Goal: Transaction & Acquisition: Purchase product/service

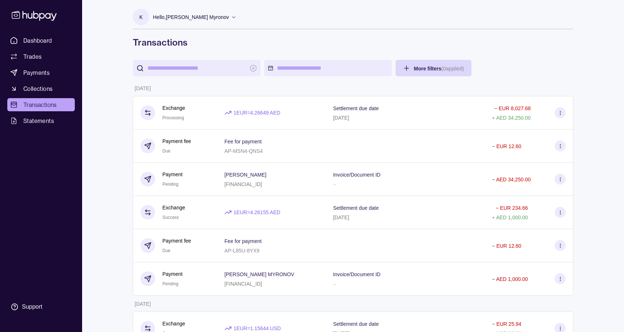
click at [46, 91] on span "Collections" at bounding box center [37, 88] width 29 height 9
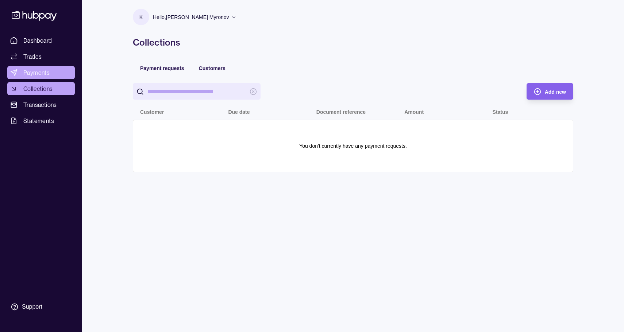
click at [45, 70] on span "Payments" at bounding box center [36, 72] width 26 height 9
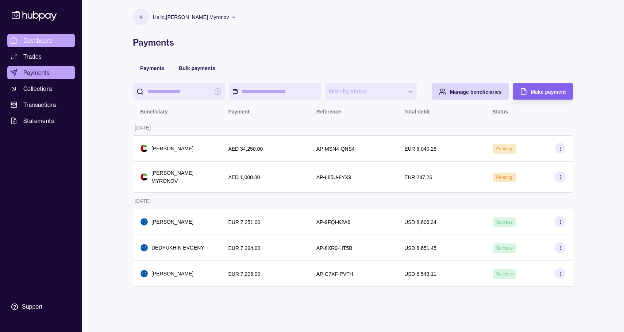
click at [30, 39] on span "Dashboard" at bounding box center [37, 40] width 29 height 9
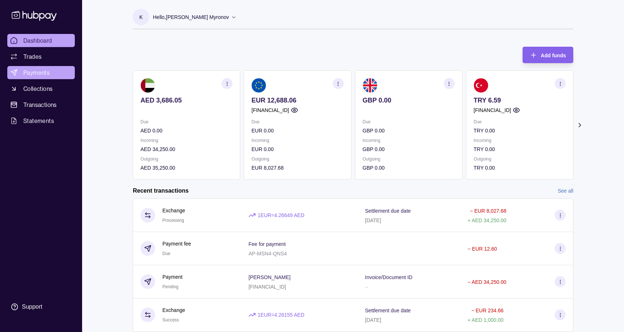
click at [47, 72] on span "Payments" at bounding box center [36, 72] width 26 height 9
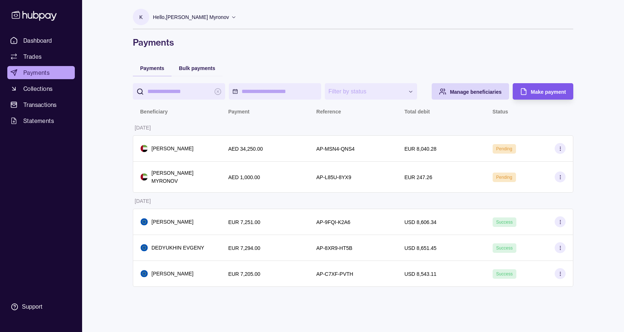
click at [532, 89] on span "Make payment" at bounding box center [548, 92] width 35 height 6
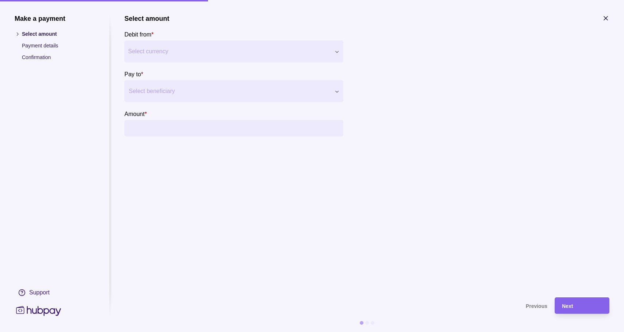
click at [200, 332] on div "Make a payment Select amount Payment details Confirmation Support Select amount…" at bounding box center [312, 332] width 624 height 0
click at [176, 87] on div at bounding box center [229, 91] width 201 height 10
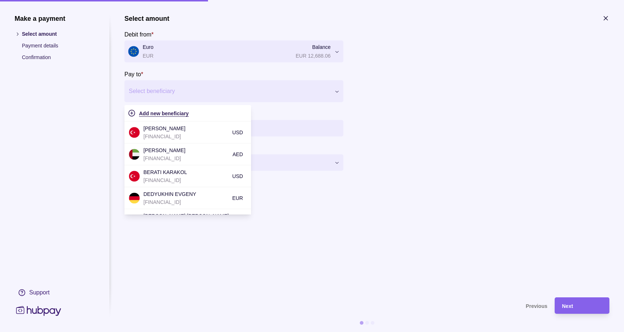
click at [170, 110] on div "Add new beneficiary" at bounding box center [193, 113] width 108 height 9
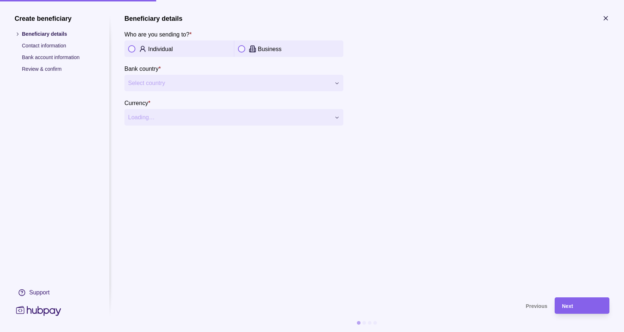
click at [147, 56] on div "Individual" at bounding box center [178, 49] width 109 height 16
click at [153, 51] on p "Individual" at bounding box center [160, 49] width 25 height 6
click at [156, 332] on div "**********" at bounding box center [312, 332] width 624 height 0
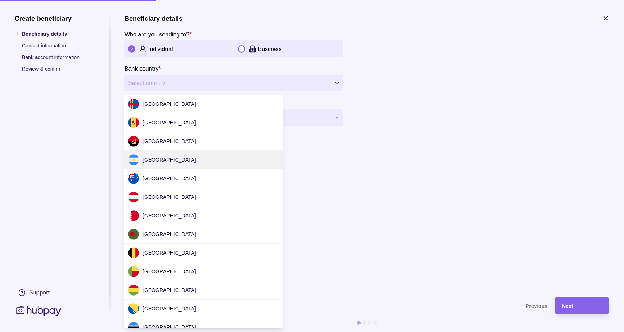
scroll to position [2181, 0]
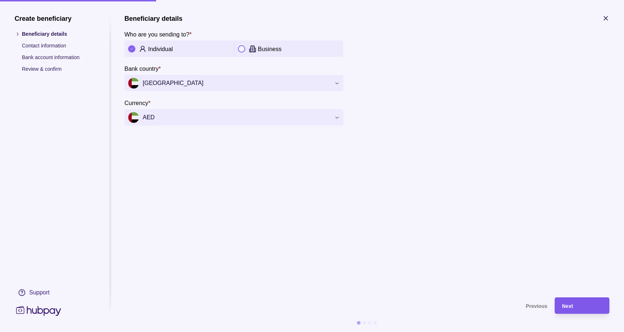
click at [564, 299] on div "Next" at bounding box center [576, 305] width 51 height 16
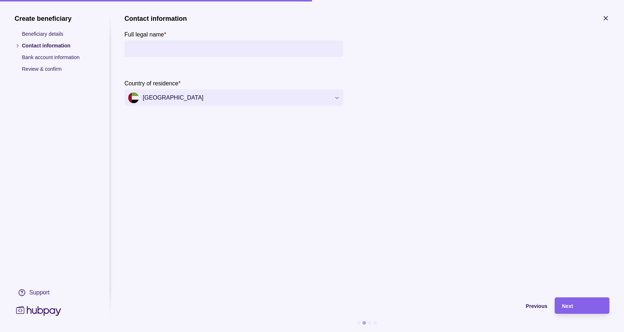
click at [211, 53] on input "Full legal name *" at bounding box center [234, 49] width 212 height 16
paste input "**********"
type input "**********"
click at [574, 304] on div "Next" at bounding box center [582, 305] width 40 height 9
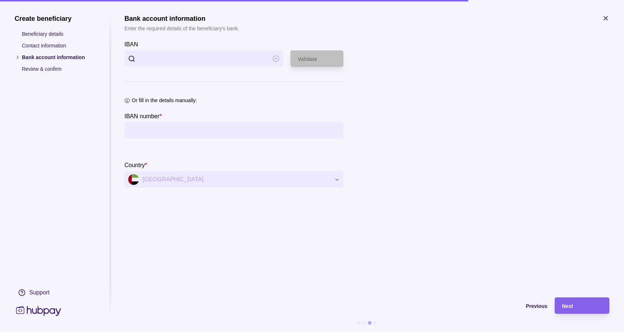
click at [204, 53] on input "IBAN" at bounding box center [204, 58] width 130 height 16
click at [188, 129] on input "IBAN number *" at bounding box center [234, 130] width 212 height 16
click at [203, 60] on input "IBAN" at bounding box center [204, 58] width 130 height 16
paste input "**********"
type input "**********"
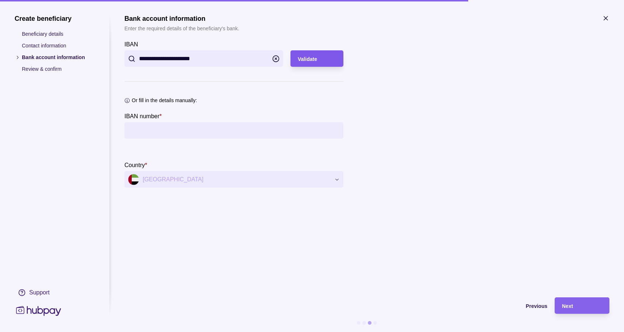
click at [321, 55] on div "Validate" at bounding box center [317, 58] width 38 height 9
type input "**********"
click at [572, 303] on span "Next" at bounding box center [567, 306] width 11 height 6
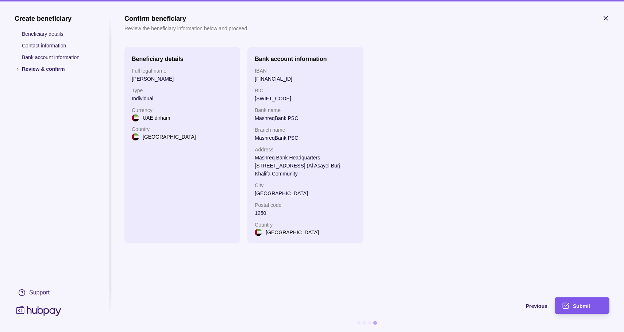
click at [585, 303] on span "Submit" at bounding box center [581, 306] width 17 height 6
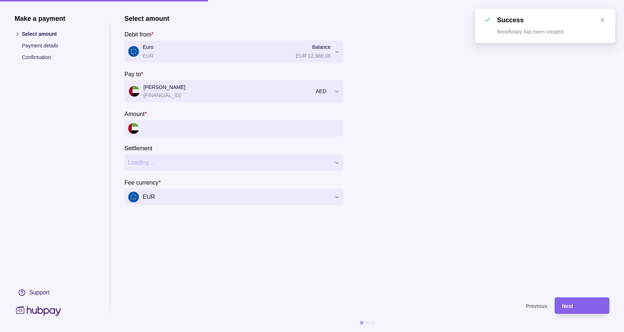
click at [208, 131] on input "Amount *" at bounding box center [241, 128] width 197 height 16
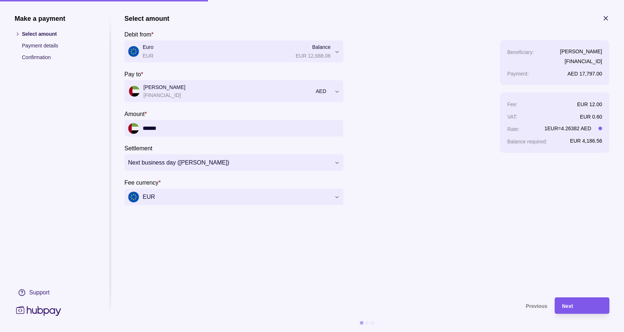
type input "******"
click at [576, 303] on div "Next" at bounding box center [582, 305] width 40 height 9
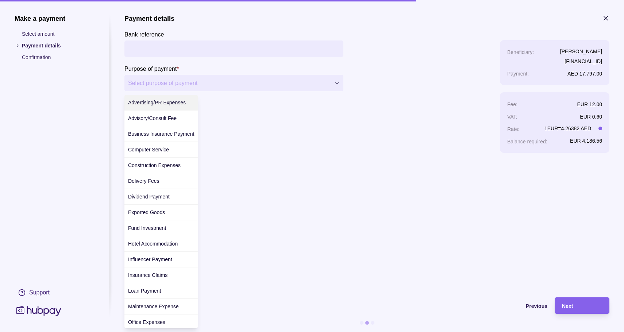
click at [185, 332] on div "**********" at bounding box center [312, 332] width 624 height 0
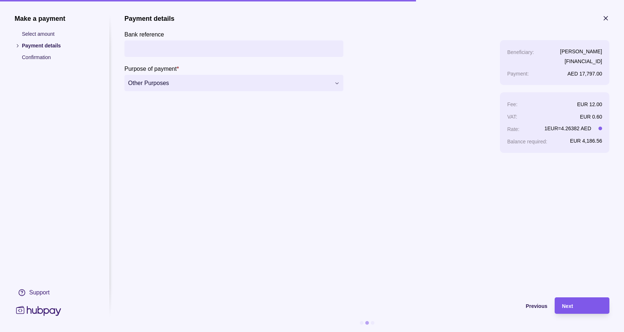
click at [592, 301] on div "Next" at bounding box center [582, 305] width 40 height 9
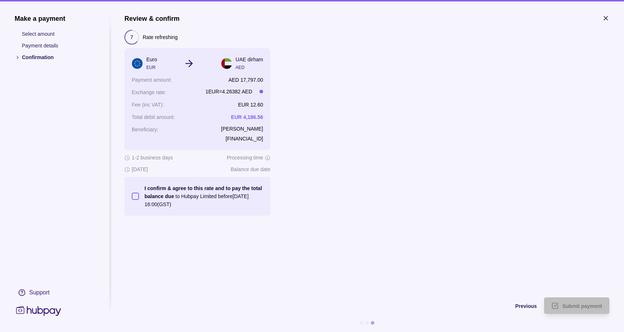
click at [138, 196] on button "I confirm & agree to this rate and to pay the total balance due to Hubpay Limit…" at bounding box center [135, 196] width 7 height 7
type button "on"
click at [559, 303] on div "Submit payment" at bounding box center [571, 305] width 62 height 16
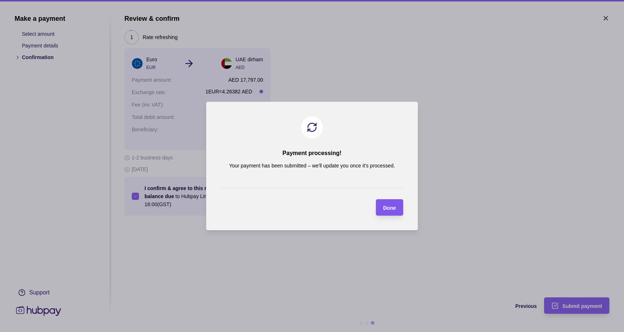
click at [388, 209] on span "Done" at bounding box center [389, 208] width 13 height 6
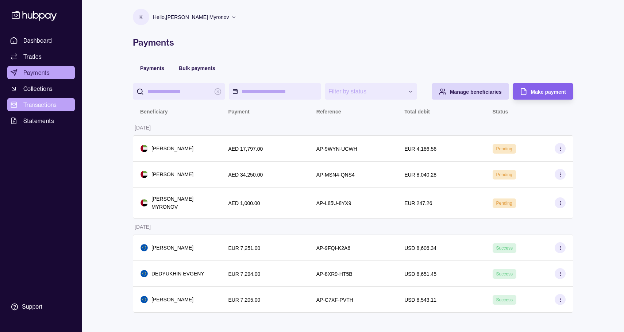
click at [42, 108] on span "Transactions" at bounding box center [40, 104] width 34 height 9
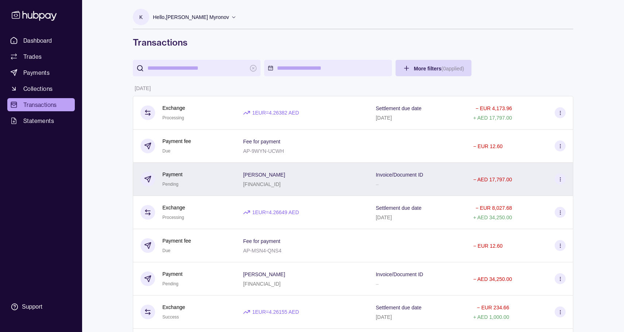
click at [330, 176] on div "[PERSON_NAME] [FINANCIAL_ID]" at bounding box center [302, 179] width 118 height 18
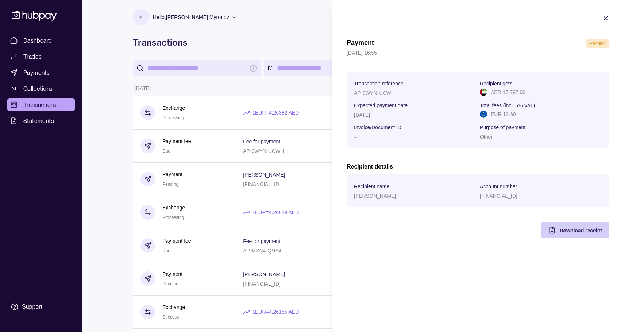
click at [569, 231] on span "Download receipt" at bounding box center [580, 231] width 43 height 6
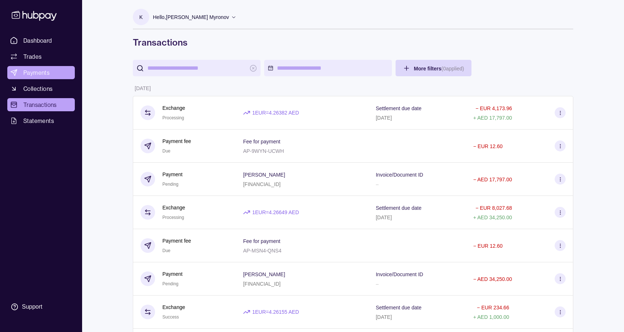
click at [50, 69] on link "Payments" at bounding box center [41, 72] width 68 height 13
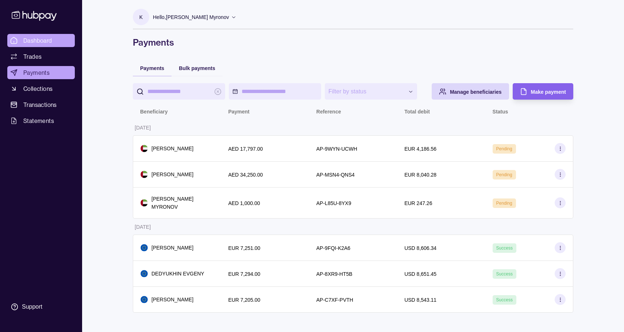
click at [51, 41] on span "Dashboard" at bounding box center [37, 40] width 29 height 9
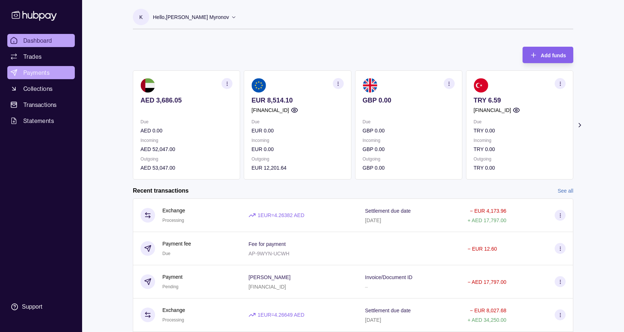
click at [49, 74] on link "Payments" at bounding box center [41, 72] width 68 height 13
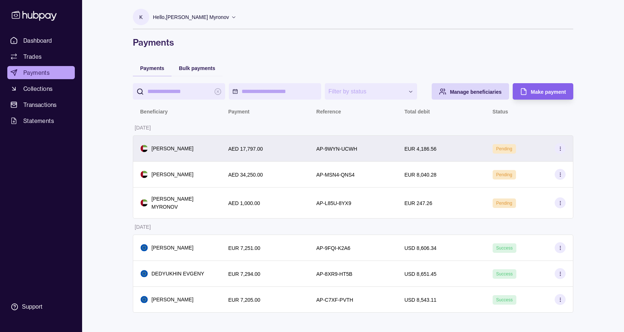
click at [296, 155] on div "AED 17,797.00" at bounding box center [265, 148] width 88 height 26
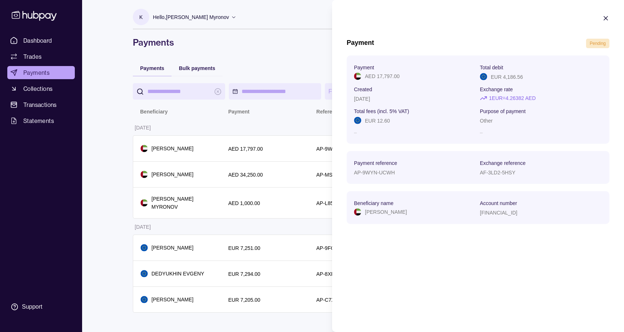
click at [284, 55] on html "**********" at bounding box center [312, 166] width 624 height 332
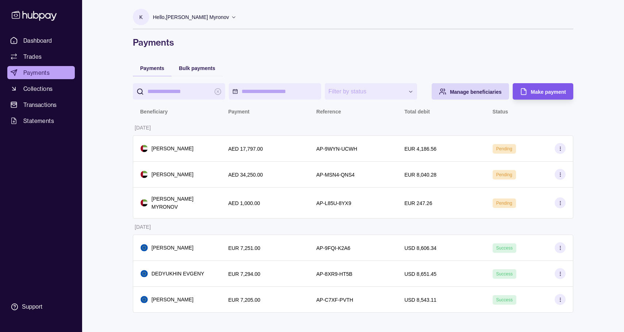
click at [530, 95] on div "Make payment" at bounding box center [537, 91] width 57 height 16
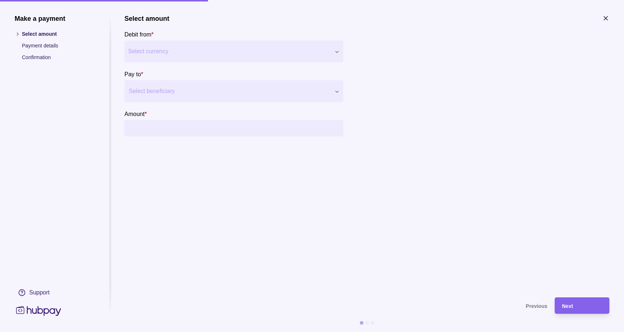
click at [182, 332] on div "Make a payment Select amount Payment details Confirmation Support Select amount…" at bounding box center [312, 332] width 624 height 0
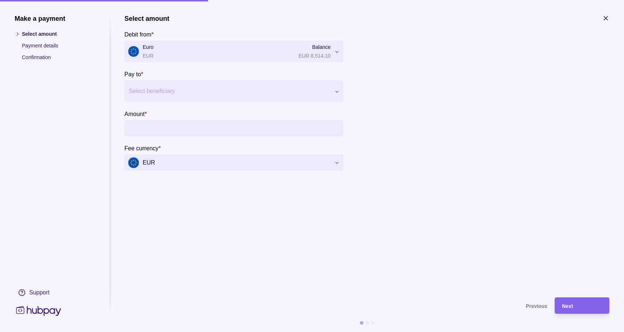
click at [185, 90] on div at bounding box center [229, 91] width 201 height 10
click at [173, 109] on div "Add new beneficiary" at bounding box center [168, 113] width 58 height 9
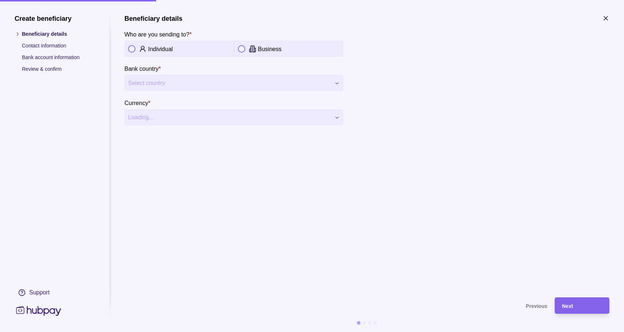
click at [151, 51] on p "Individual" at bounding box center [160, 49] width 25 height 6
click at [159, 81] on span "Select country" at bounding box center [229, 83] width 203 height 9
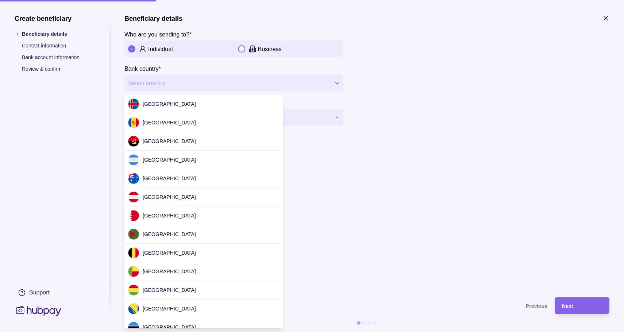
scroll to position [2181, 0]
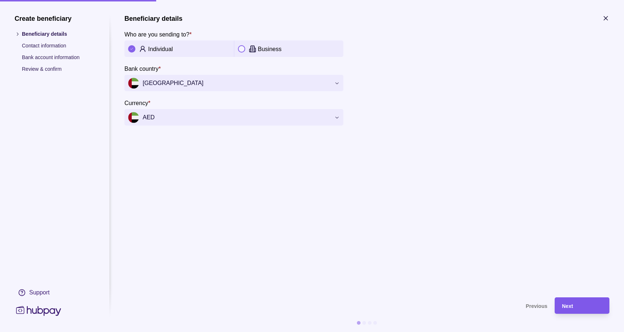
click at [577, 307] on div "Next" at bounding box center [582, 305] width 40 height 9
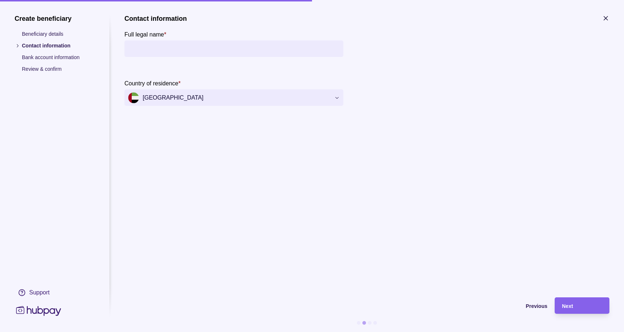
click at [163, 51] on input "Full legal name *" at bounding box center [234, 49] width 212 height 16
paste input "**********"
type input "**********"
click at [574, 304] on div "Next" at bounding box center [582, 305] width 40 height 9
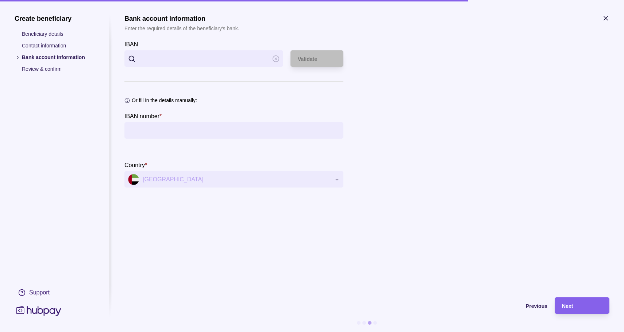
click at [239, 60] on input "IBAN" at bounding box center [204, 58] width 130 height 16
paste input "**********"
type input "**********"
click at [323, 57] on div "Validate" at bounding box center [317, 58] width 38 height 9
type input "**********"
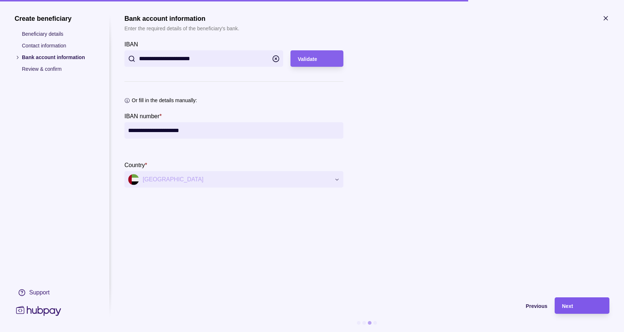
click at [574, 305] on div "Next" at bounding box center [582, 305] width 40 height 9
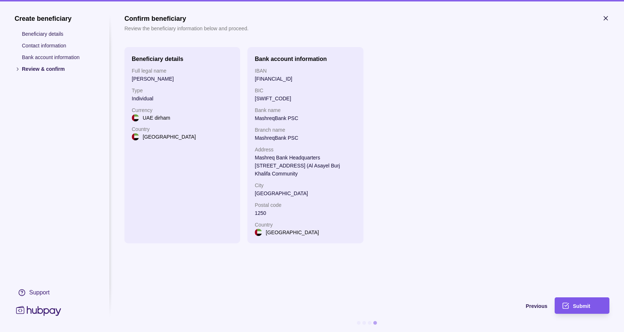
click at [569, 301] on div "Submit" at bounding box center [576, 305] width 51 height 16
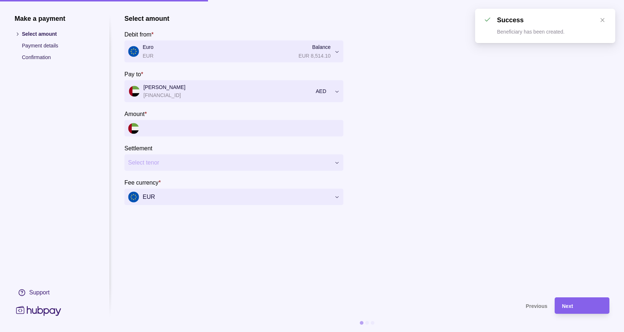
click at [218, 132] on input "Amount *" at bounding box center [241, 128] width 197 height 16
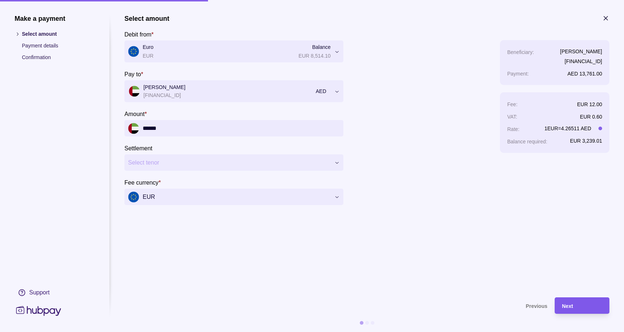
type input "******"
click at [573, 301] on div "Next" at bounding box center [576, 305] width 51 height 16
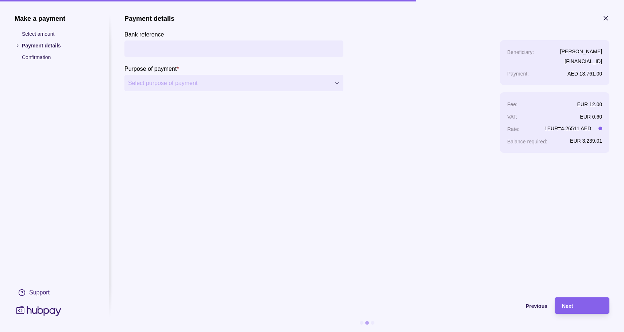
click at [201, 52] on input "Bank reference" at bounding box center [234, 49] width 212 height 16
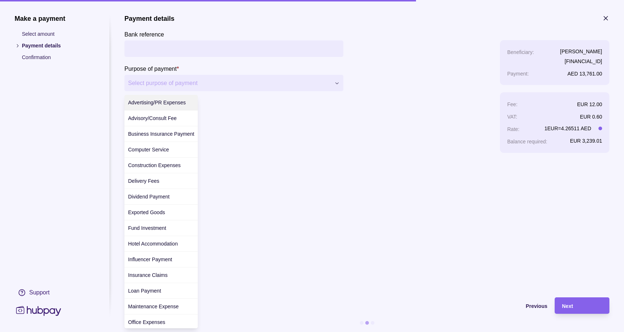
click at [189, 332] on div "**********" at bounding box center [312, 332] width 624 height 0
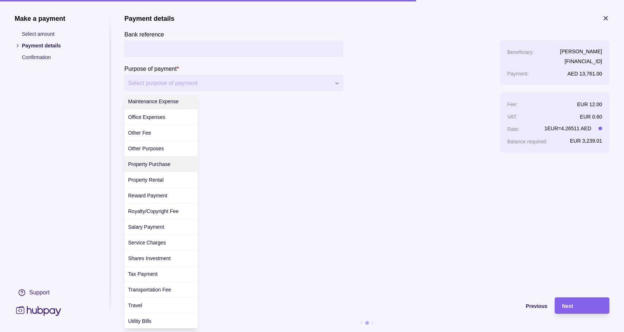
scroll to position [206, 0]
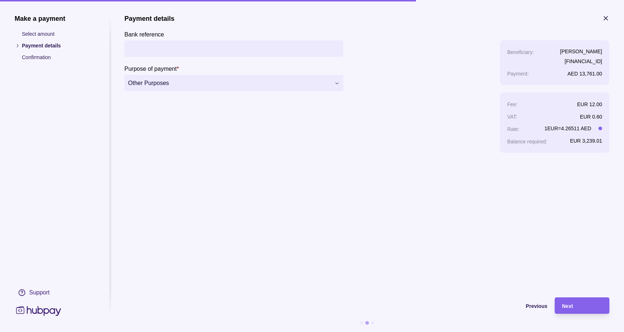
click at [270, 182] on section "**********" at bounding box center [366, 153] width 485 height 276
click at [566, 306] on span "Next" at bounding box center [567, 306] width 11 height 6
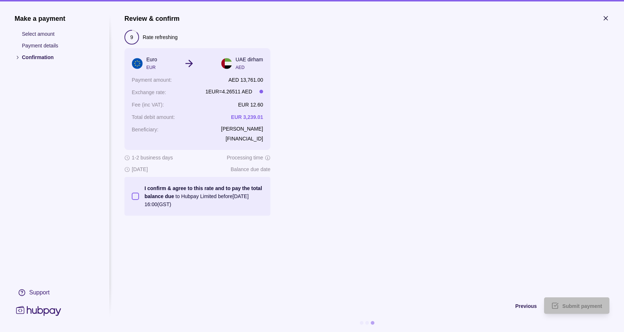
click at [136, 197] on button "I confirm & agree to this rate and to pay the total balance due to Hubpay Limit…" at bounding box center [135, 196] width 7 height 7
click at [568, 302] on div "Submit payment" at bounding box center [582, 305] width 40 height 9
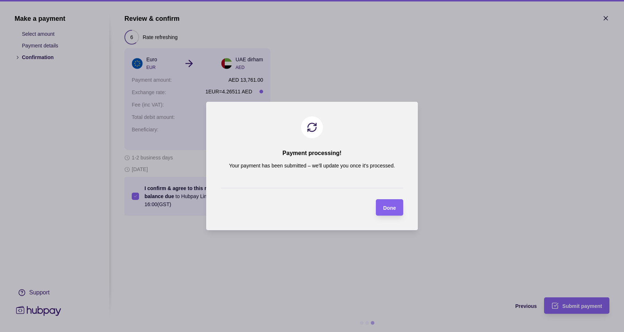
click at [404, 209] on section "Payment processing! Your payment has been submitted – we'll update you once it'…" at bounding box center [312, 166] width 212 height 128
click at [400, 209] on section "Done" at bounding box center [389, 207] width 27 height 16
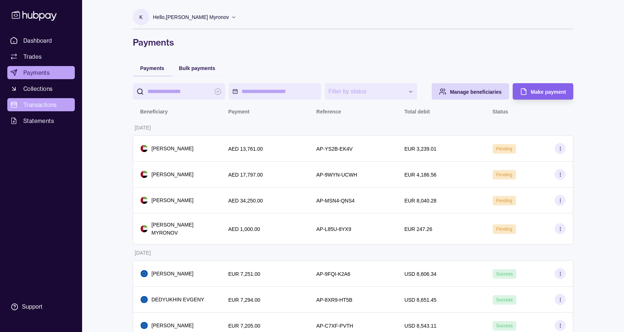
click at [55, 105] on span "Transactions" at bounding box center [40, 104] width 34 height 9
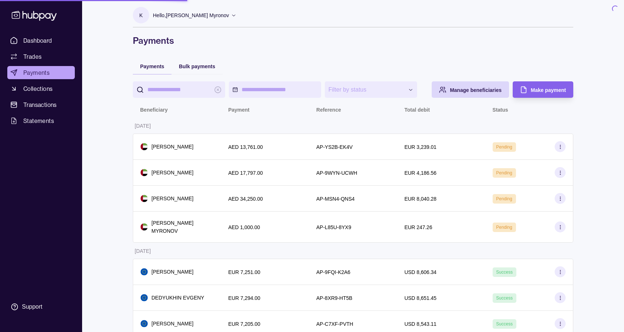
scroll to position [3, 0]
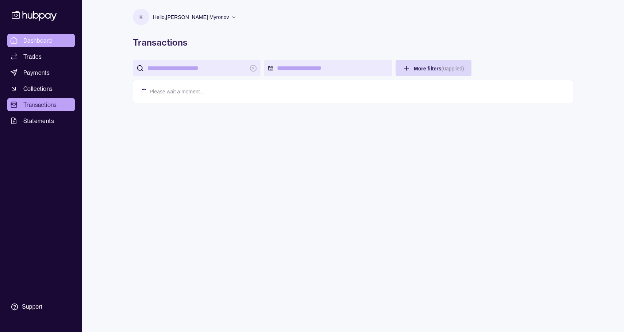
click at [43, 43] on span "Dashboard" at bounding box center [37, 40] width 29 height 9
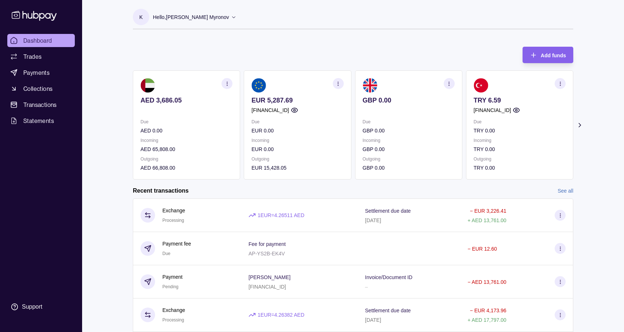
click at [40, 104] on span "Transactions" at bounding box center [40, 104] width 34 height 9
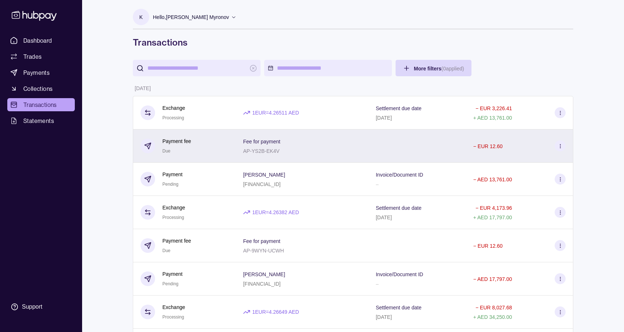
scroll to position [3, 0]
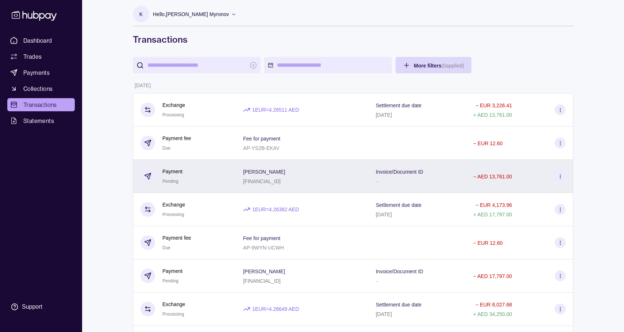
click at [342, 173] on div "[PERSON_NAME] [FINANCIAL_ID]" at bounding box center [302, 176] width 118 height 18
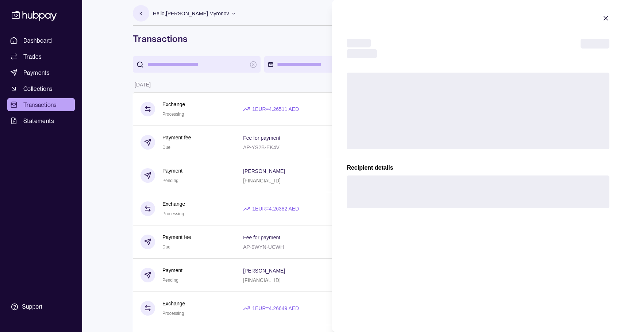
scroll to position [4, 0]
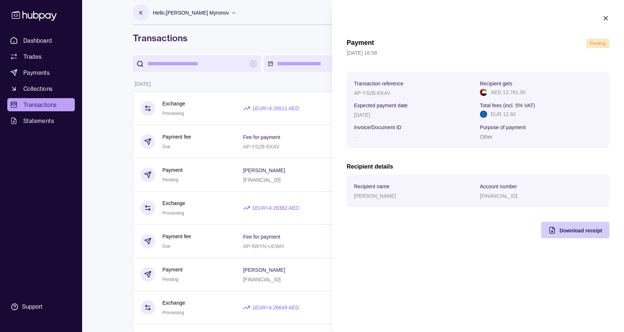
click at [572, 232] on span "Download receipt" at bounding box center [580, 231] width 43 height 6
click at [452, 162] on div "Payment Pending [DATE] 16:58 Transaction reference AP-YS2B-EK4V Recipient gets …" at bounding box center [478, 139] width 263 height 200
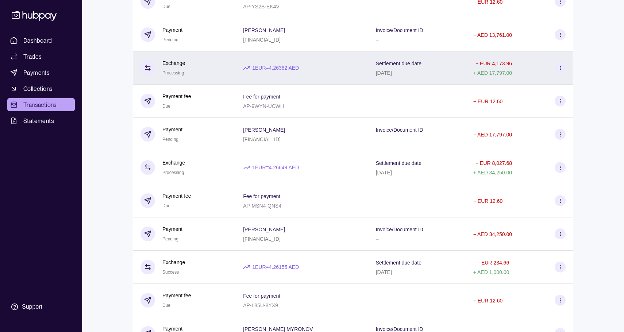
scroll to position [0, 0]
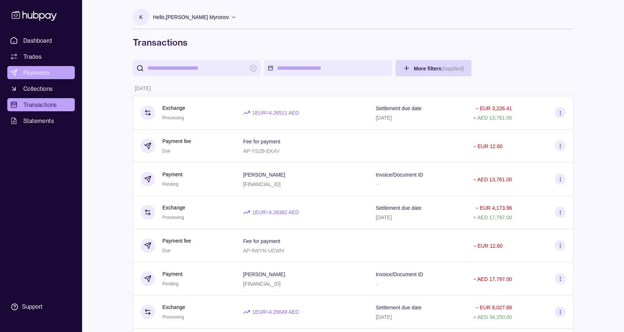
click at [39, 72] on span "Payments" at bounding box center [36, 72] width 26 height 9
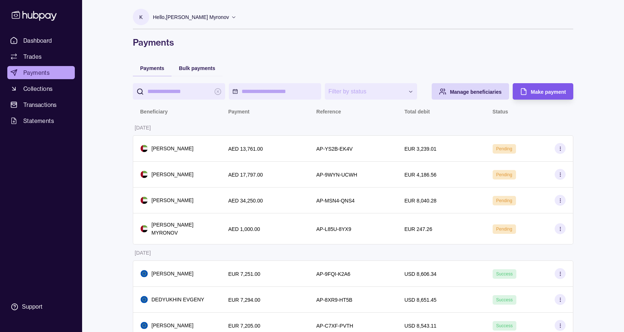
click at [546, 91] on span "Make payment" at bounding box center [548, 92] width 35 height 6
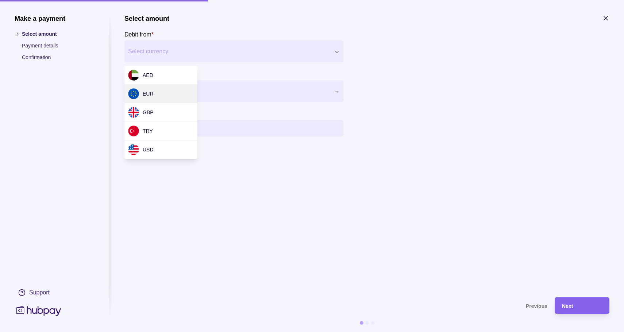
drag, startPoint x: 158, startPoint y: 91, endPoint x: 181, endPoint y: 88, distance: 23.2
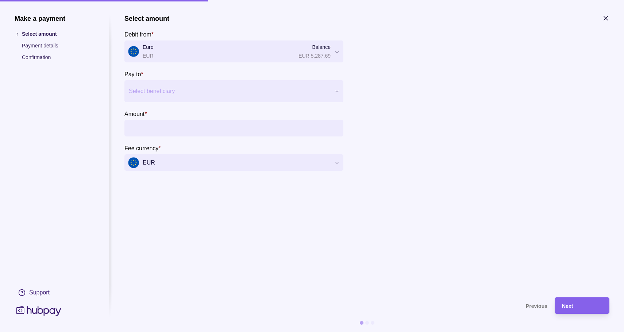
click at [184, 89] on div at bounding box center [229, 91] width 201 height 10
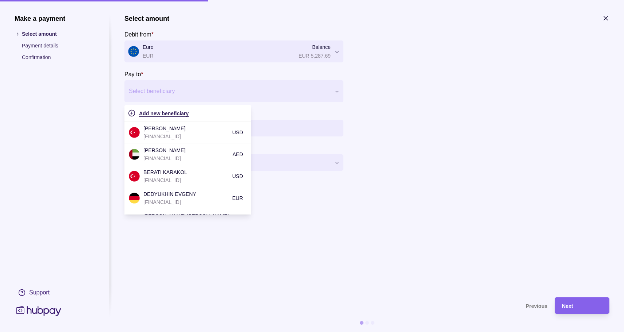
click at [170, 111] on span "Add new beneficiary" at bounding box center [164, 114] width 50 height 6
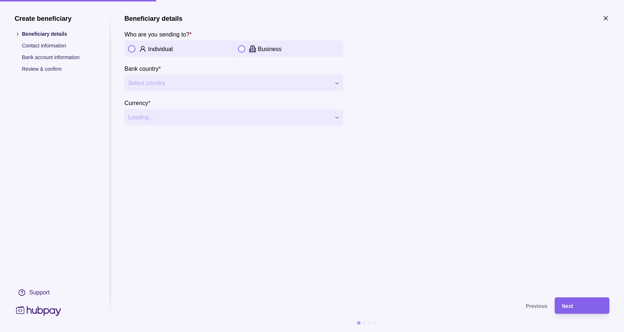
click at [159, 41] on div "Individual" at bounding box center [178, 49] width 109 height 16
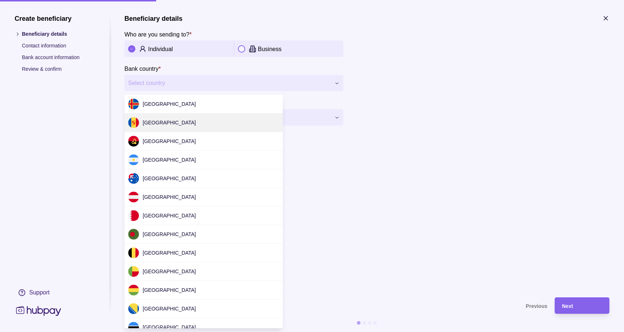
scroll to position [2181, 0]
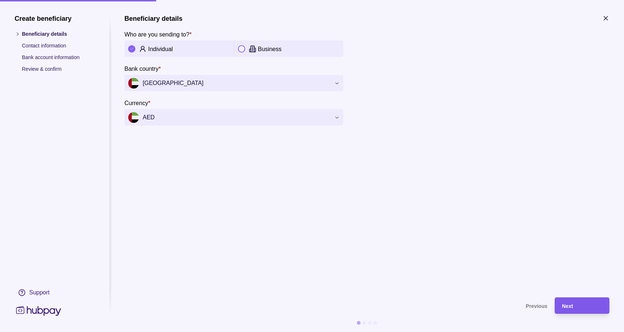
click at [589, 305] on div "Next" at bounding box center [582, 305] width 40 height 9
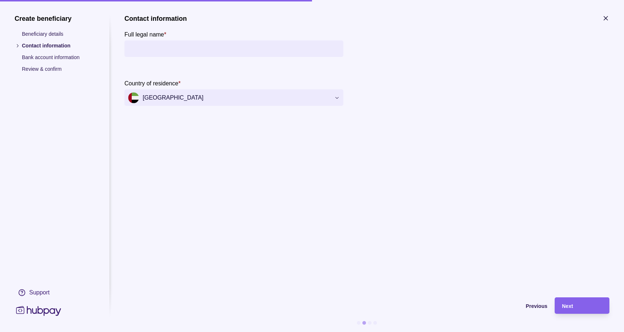
click at [186, 49] on input "Full legal name *" at bounding box center [234, 49] width 212 height 16
paste input "**********"
type input "**********"
click at [590, 308] on div "Next" at bounding box center [582, 305] width 40 height 9
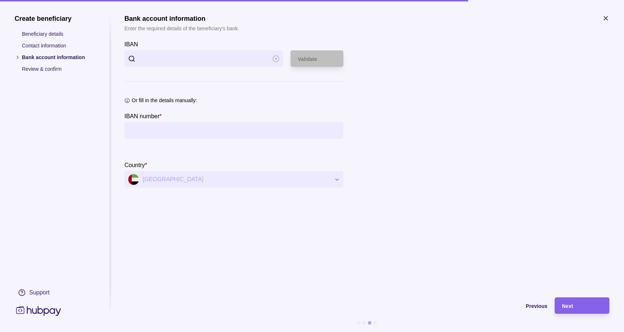
click at [196, 63] on input "IBAN" at bounding box center [204, 58] width 130 height 16
paste input "**********"
type input "**********"
click at [314, 58] on span "Validate" at bounding box center [307, 59] width 19 height 6
type input "**********"
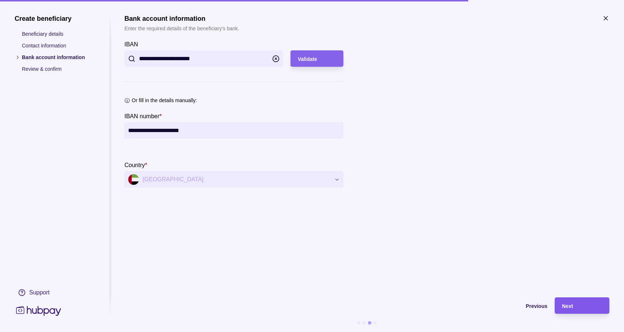
click at [578, 302] on div "Next" at bounding box center [582, 305] width 40 height 9
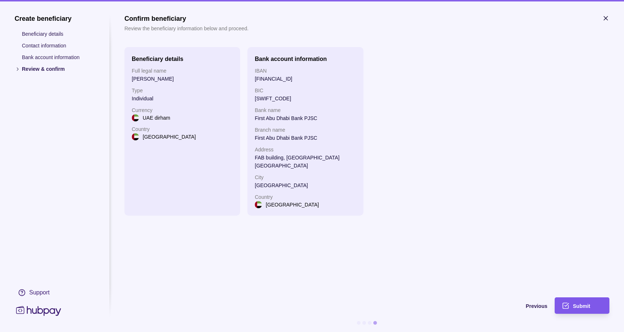
click at [589, 309] on div "Submit" at bounding box center [587, 305] width 29 height 9
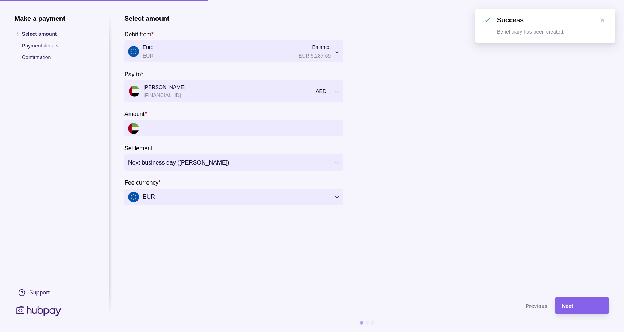
click at [191, 133] on input "Amount *" at bounding box center [241, 128] width 197 height 16
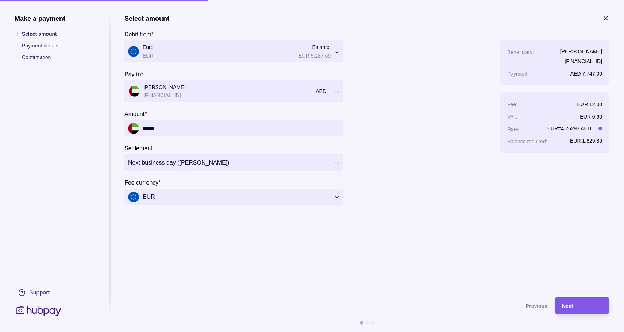
type input "*****"
click at [570, 309] on div "Next" at bounding box center [582, 305] width 40 height 9
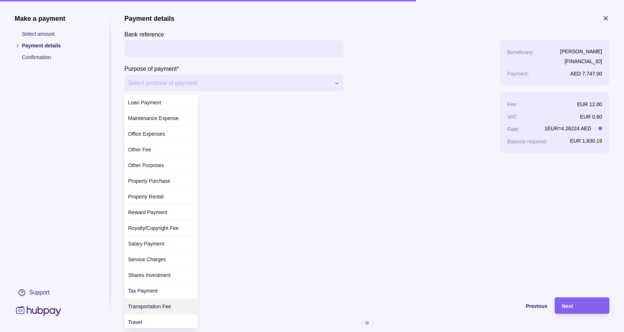
scroll to position [206, 0]
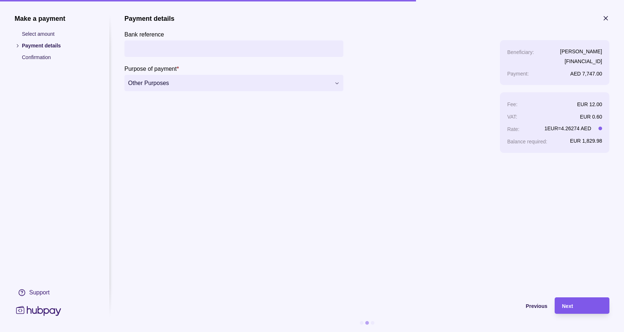
click at [588, 308] on div "Next" at bounding box center [582, 305] width 40 height 9
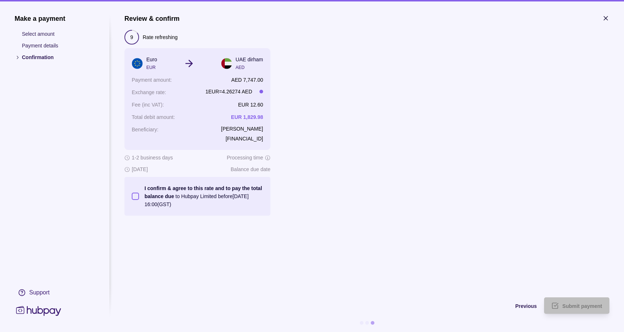
click at [140, 196] on label "I confirm & agree to this rate and to pay the total balance due to Hubpay Limit…" at bounding box center [201, 196] width 124 height 24
click at [139, 196] on button "I confirm & agree to this rate and to pay the total balance due to Hubpay Limit…" at bounding box center [135, 196] width 7 height 7
click at [569, 307] on span "Submit payment" at bounding box center [582, 306] width 40 height 6
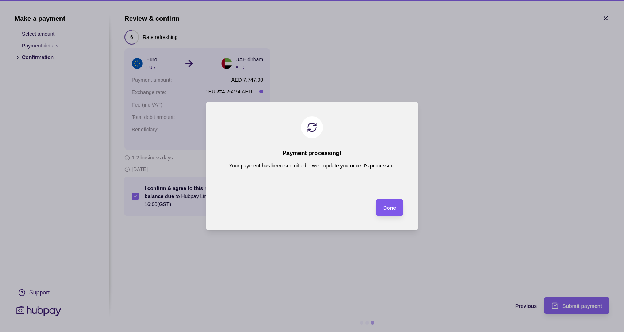
click at [386, 206] on span "Done" at bounding box center [389, 208] width 13 height 6
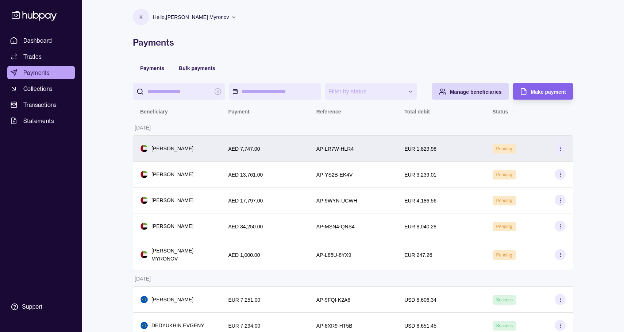
click at [285, 151] on div "AED 7,747.00" at bounding box center [264, 148] width 73 height 9
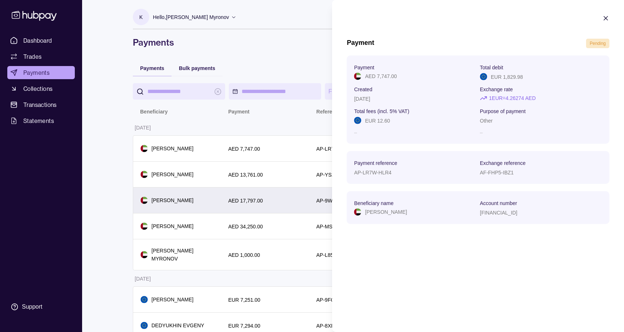
click at [178, 199] on html "**********" at bounding box center [312, 186] width 624 height 372
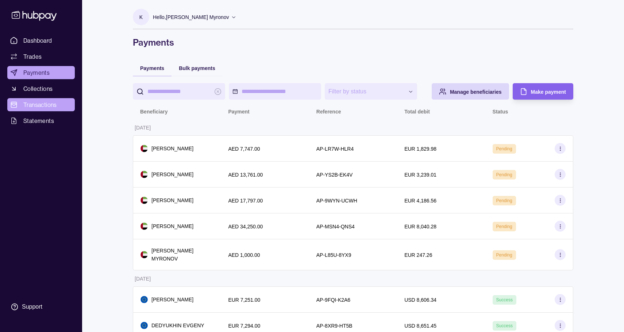
click at [38, 109] on span "Transactions" at bounding box center [40, 104] width 34 height 9
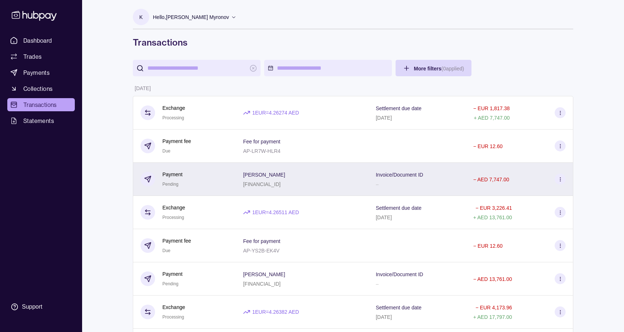
click at [339, 180] on div "[PERSON_NAME] [FINANCIAL_ID]" at bounding box center [302, 179] width 118 height 18
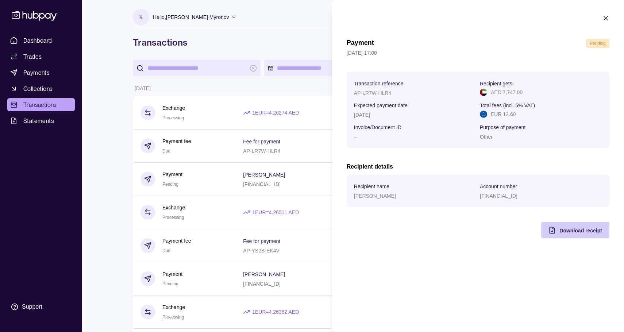
click at [571, 231] on span "Download receipt" at bounding box center [580, 231] width 43 height 6
click at [451, 167] on h2 "Recipient details" at bounding box center [478, 167] width 263 height 8
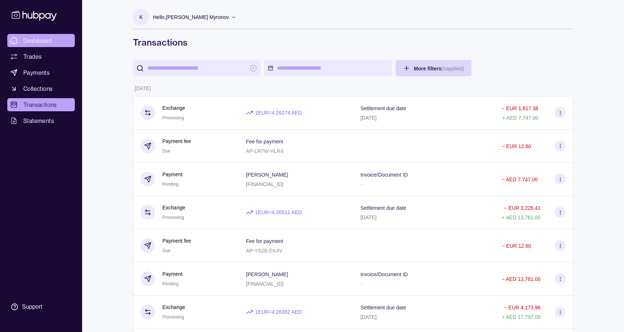
click at [36, 40] on span "Dashboard" at bounding box center [37, 40] width 29 height 9
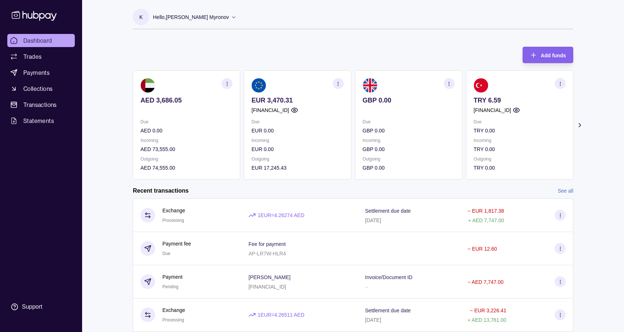
click at [579, 123] on icon at bounding box center [580, 125] width 2 height 4
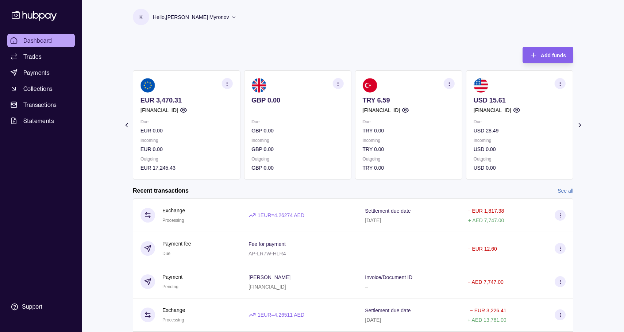
click at [125, 127] on icon at bounding box center [126, 125] width 7 height 7
